Goal: Check status: Check status

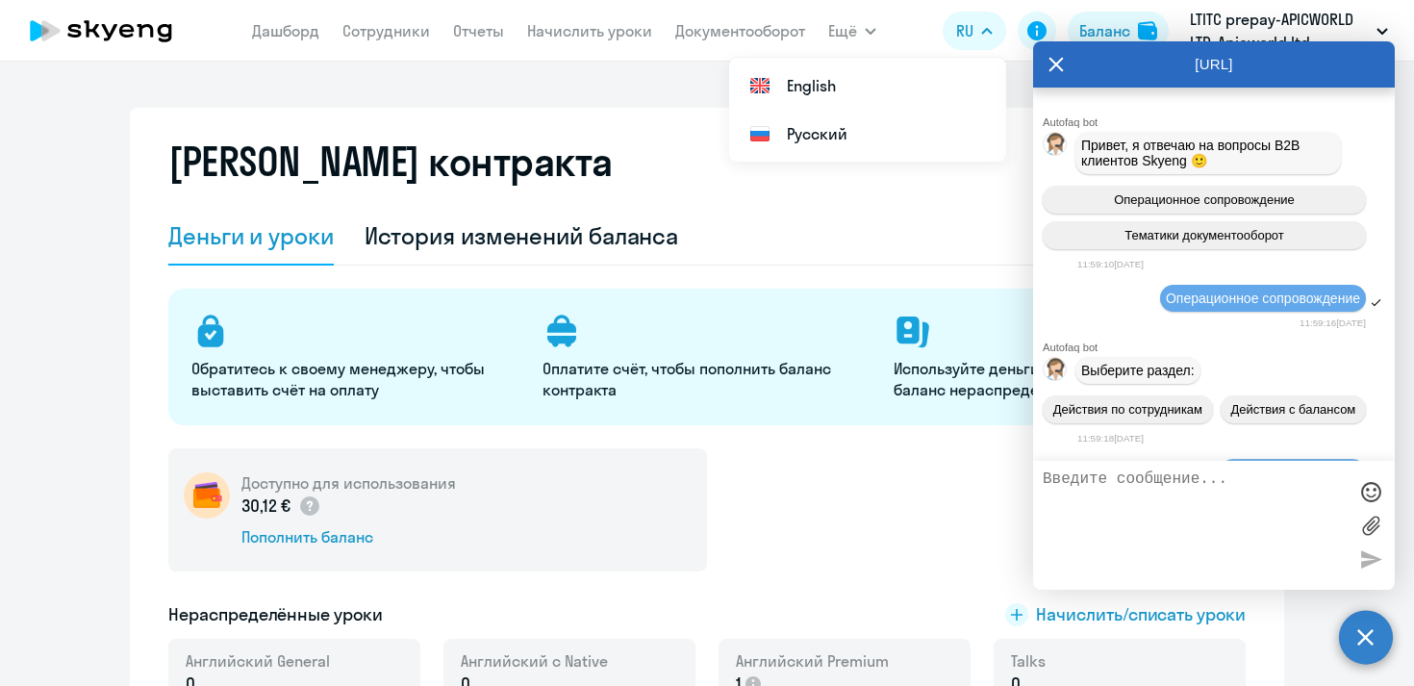
select select "english_adult_not_native_speaker"
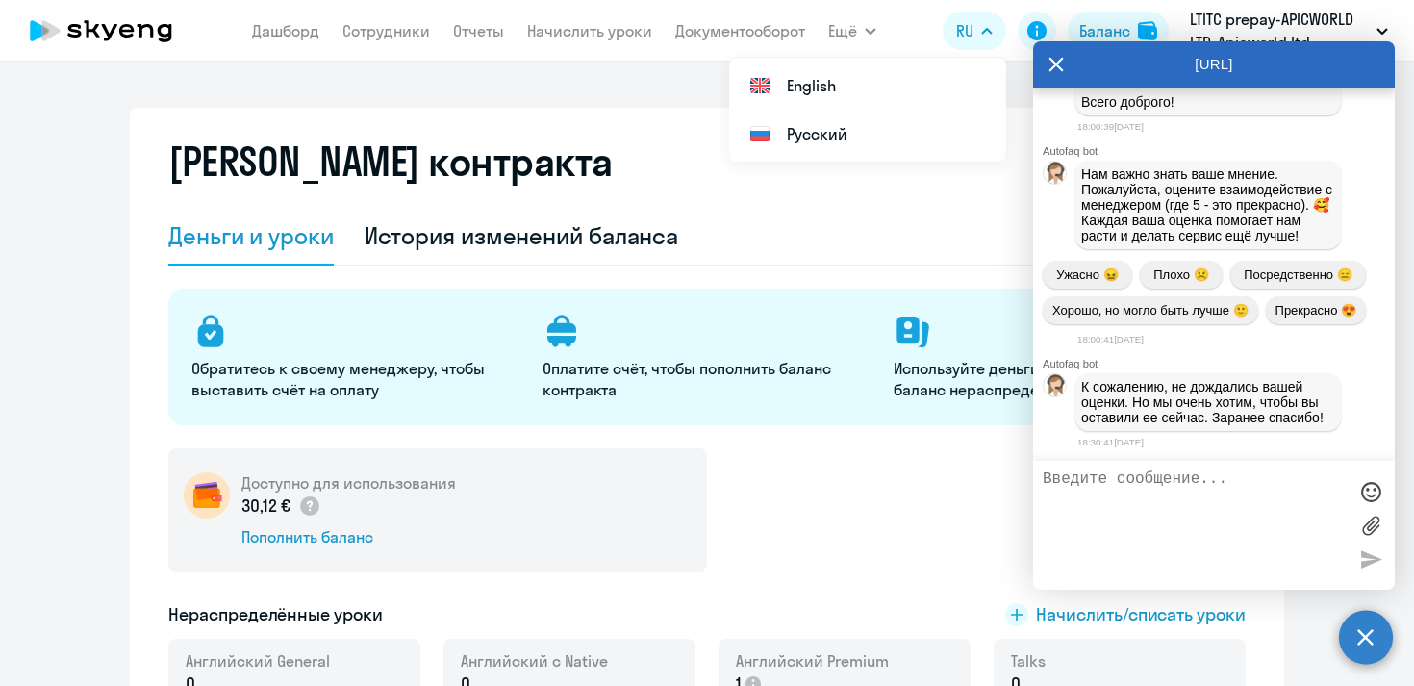
scroll to position [54492, 0]
click at [1045, 63] on div "[URL]" at bounding box center [1214, 64] width 362 height 46
click at [1066, 56] on div "[URL]" at bounding box center [1214, 64] width 362 height 46
click at [1053, 66] on icon at bounding box center [1056, 64] width 14 height 14
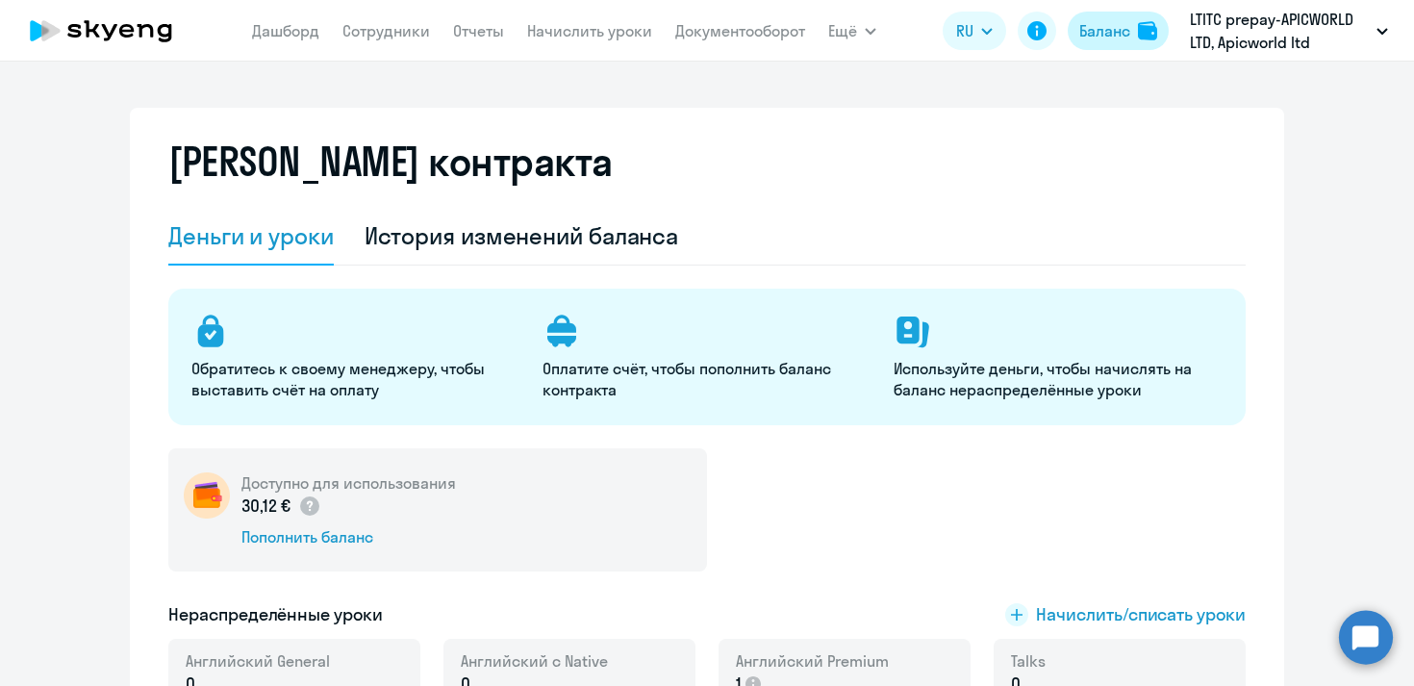
click at [1093, 44] on button "Баланс" at bounding box center [1117, 31] width 101 height 38
click at [1119, 40] on div "Баланс" at bounding box center [1104, 30] width 51 height 23
click at [1115, 26] on div "Баланс" at bounding box center [1104, 30] width 51 height 23
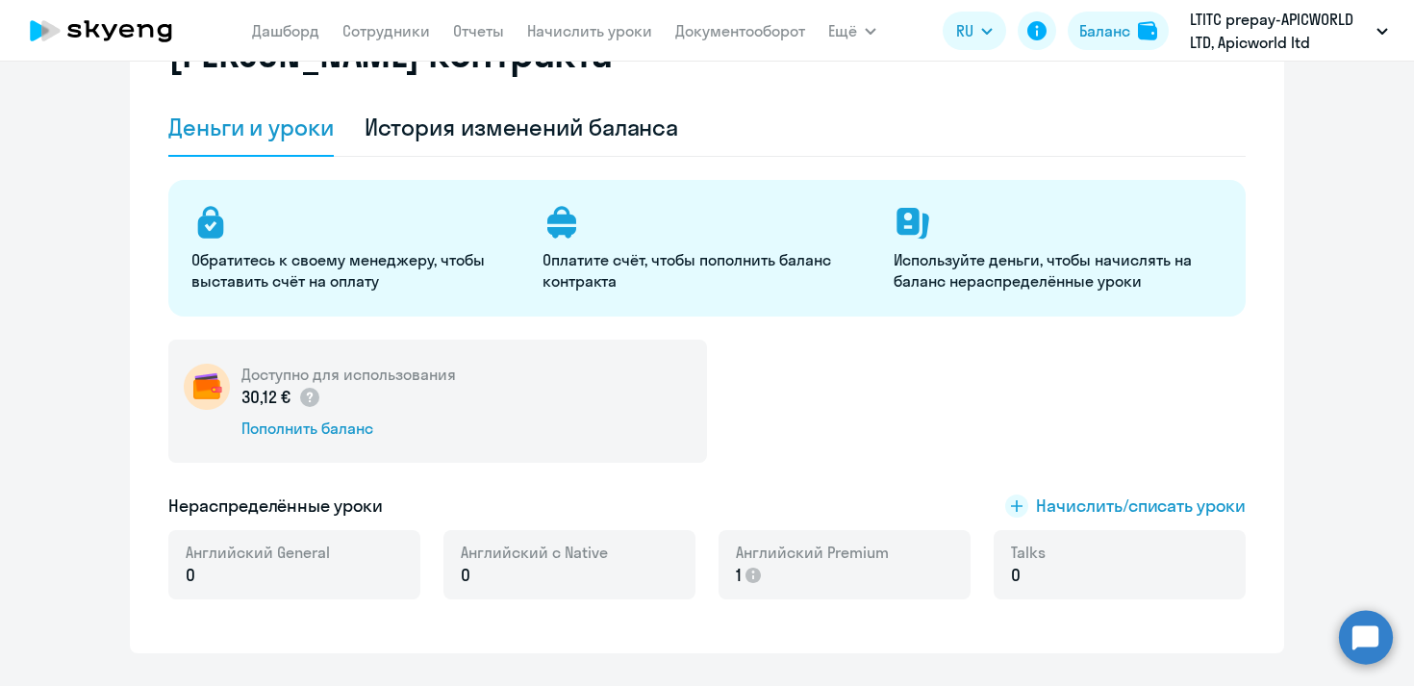
scroll to position [135, 0]
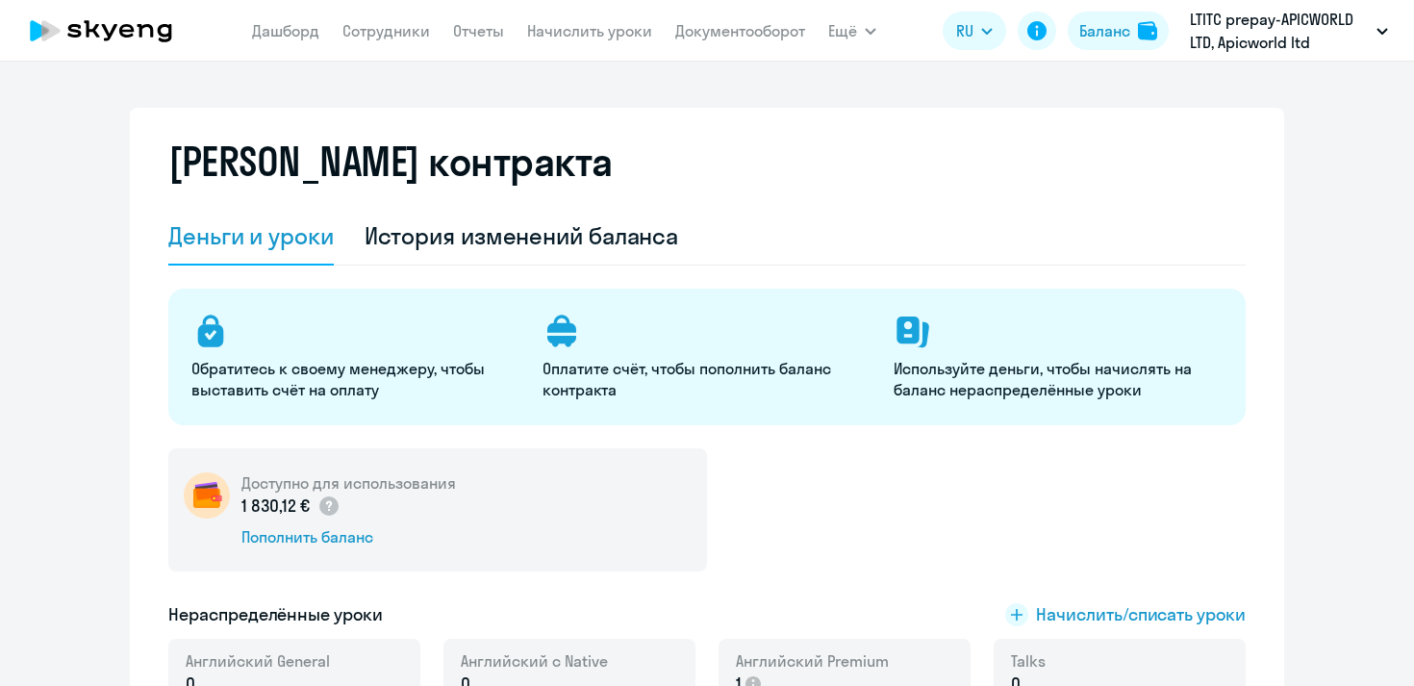
select select "english_adult_not_native_speaker"
